Goal: Find specific page/section

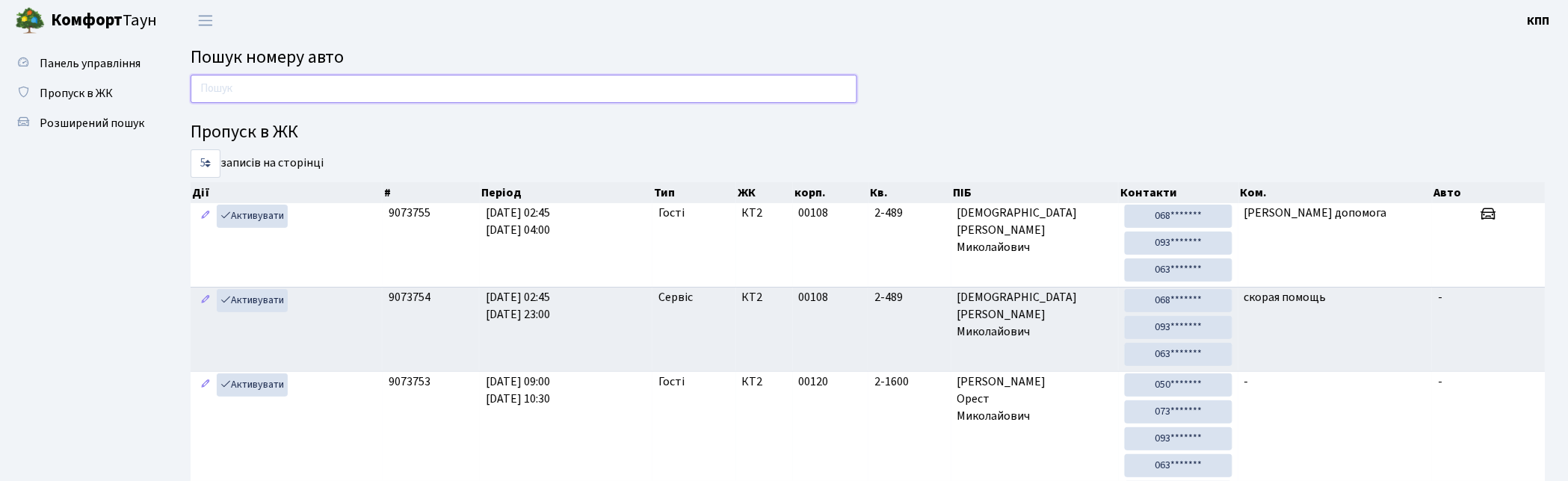
click at [294, 99] on input "text" at bounding box center [524, 88] width 666 height 28
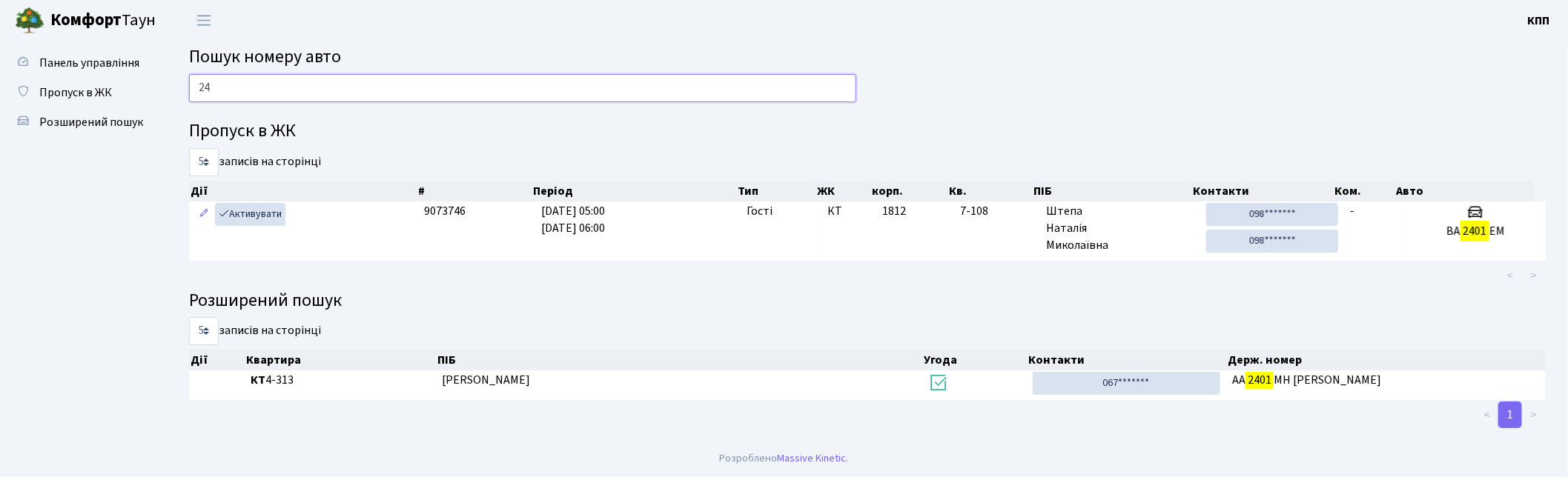
type input "2"
